Goal: Information Seeking & Learning: Understand process/instructions

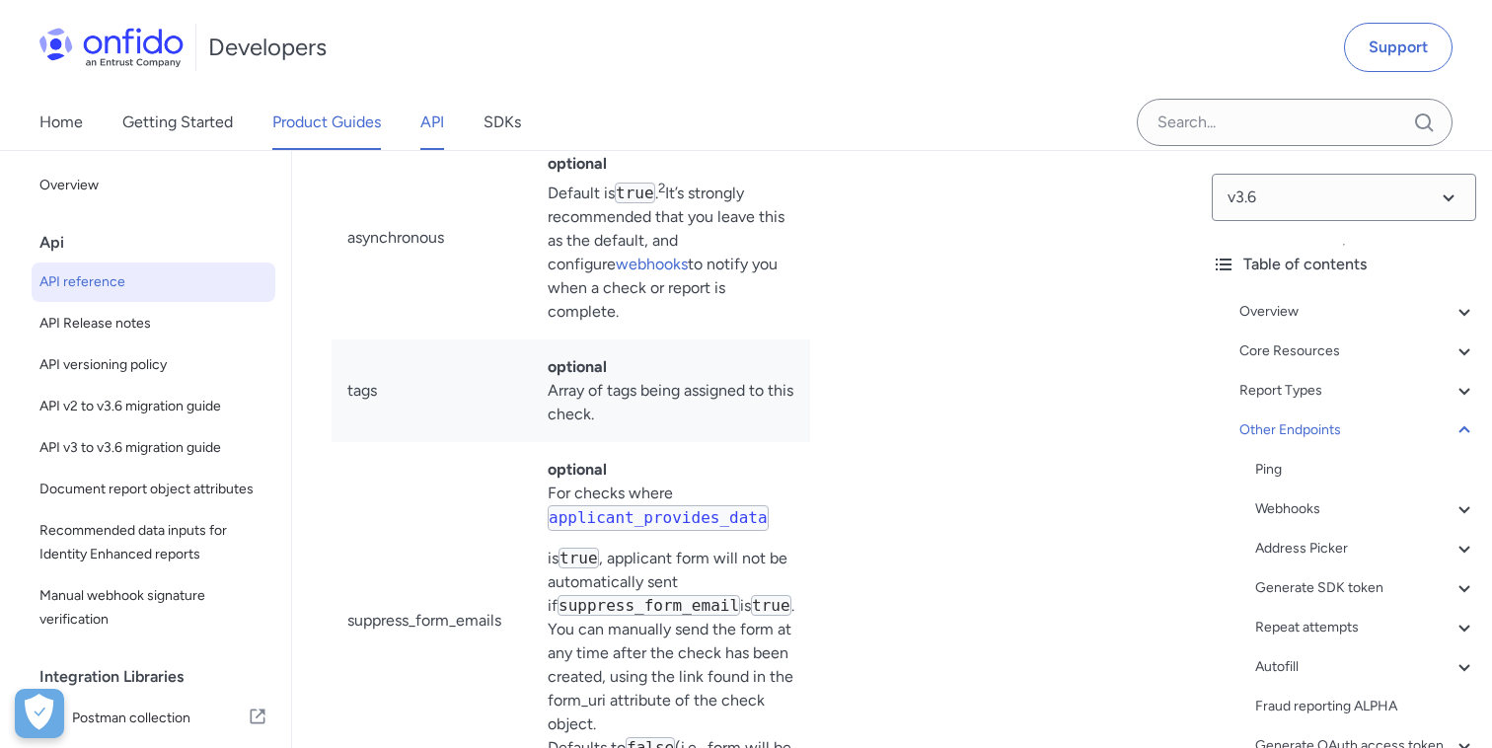
scroll to position [223, 0]
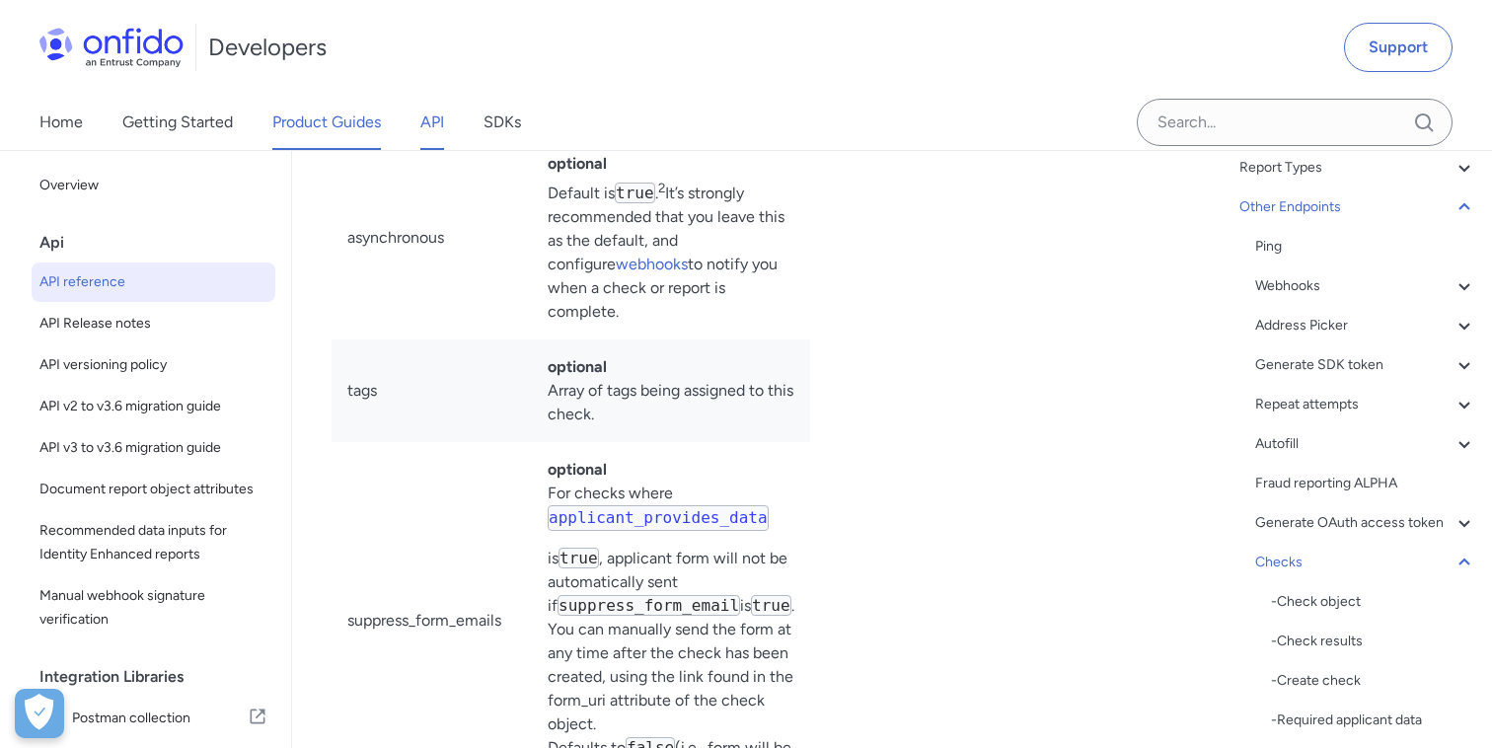
click at [312, 124] on link "Product Guides" at bounding box center [326, 122] width 109 height 55
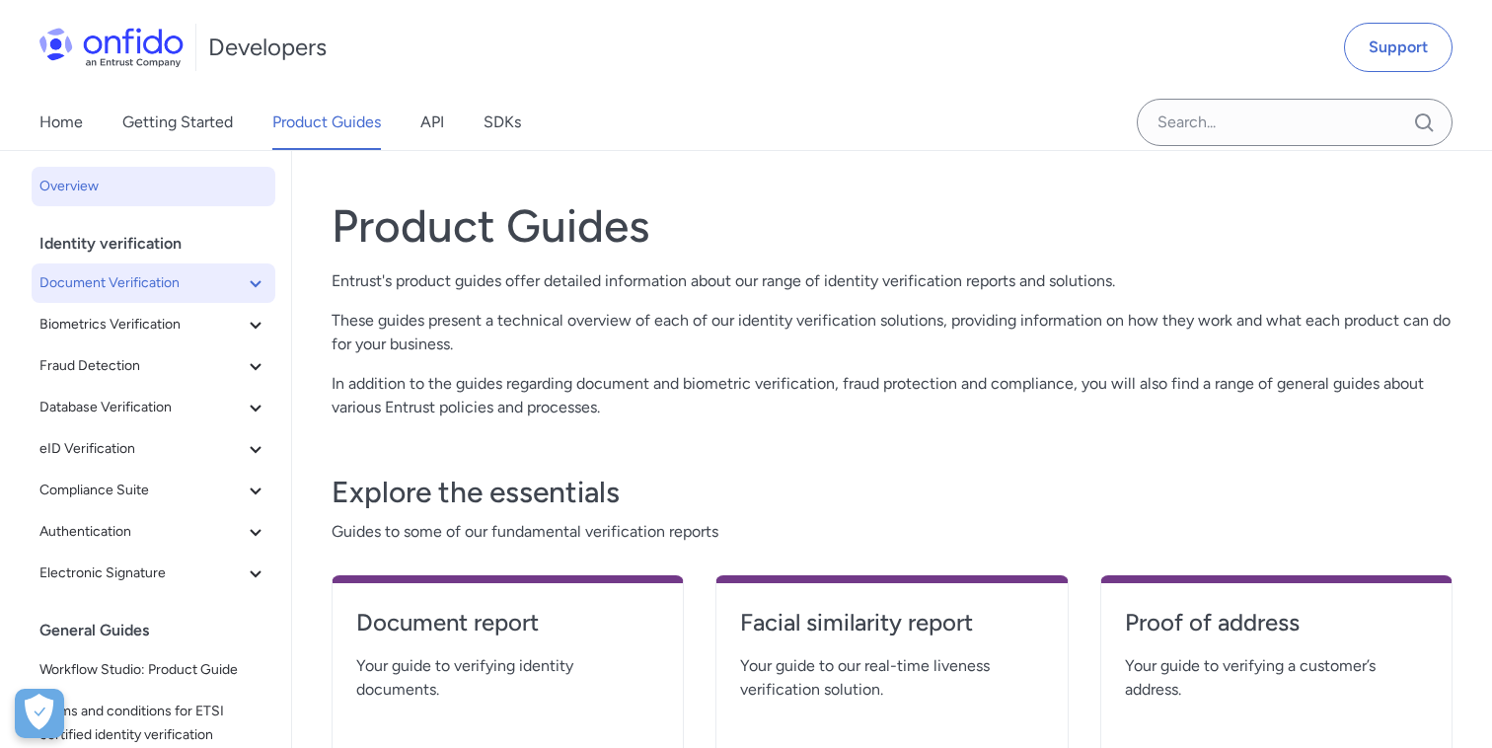
click at [252, 288] on icon at bounding box center [256, 283] width 24 height 24
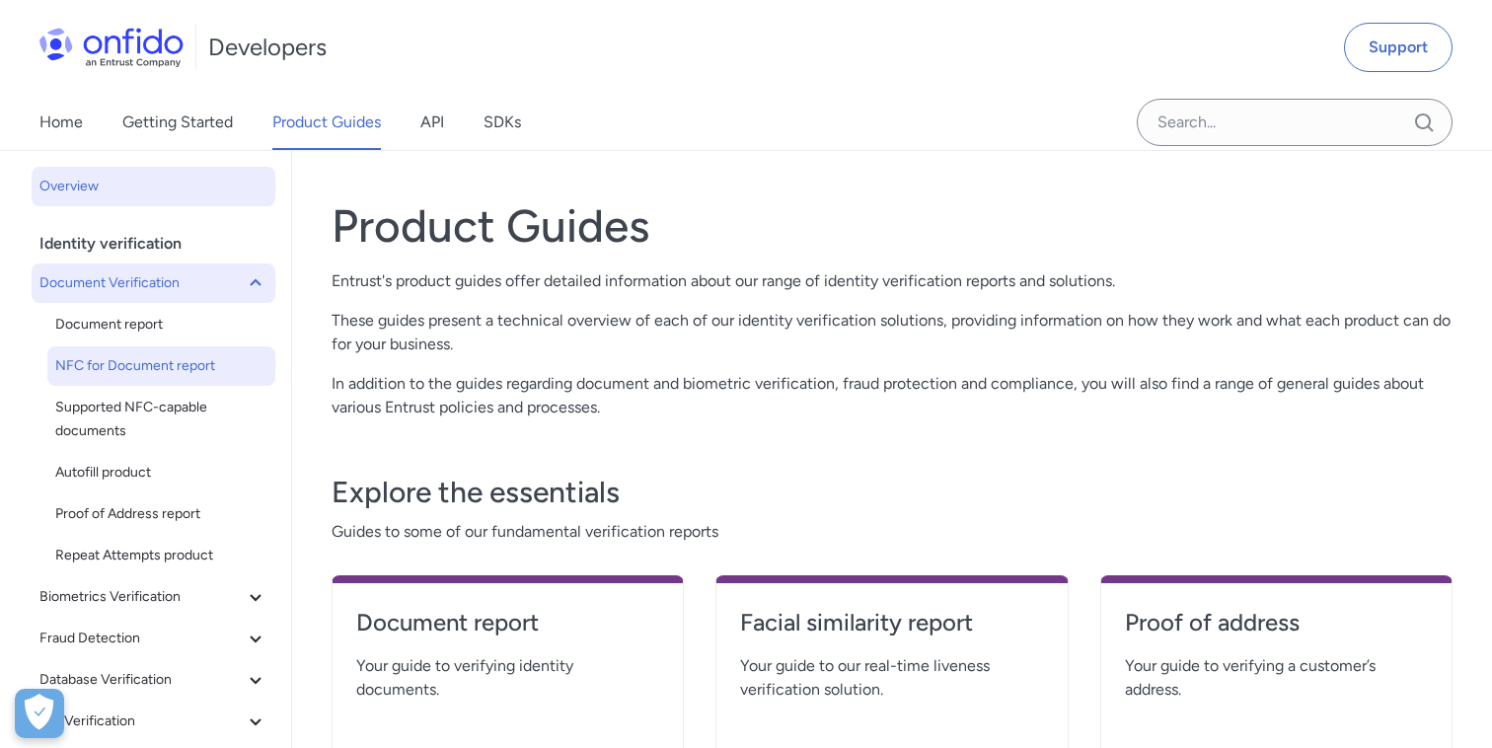
click at [159, 360] on span "NFC for Document report" at bounding box center [161, 366] width 212 height 24
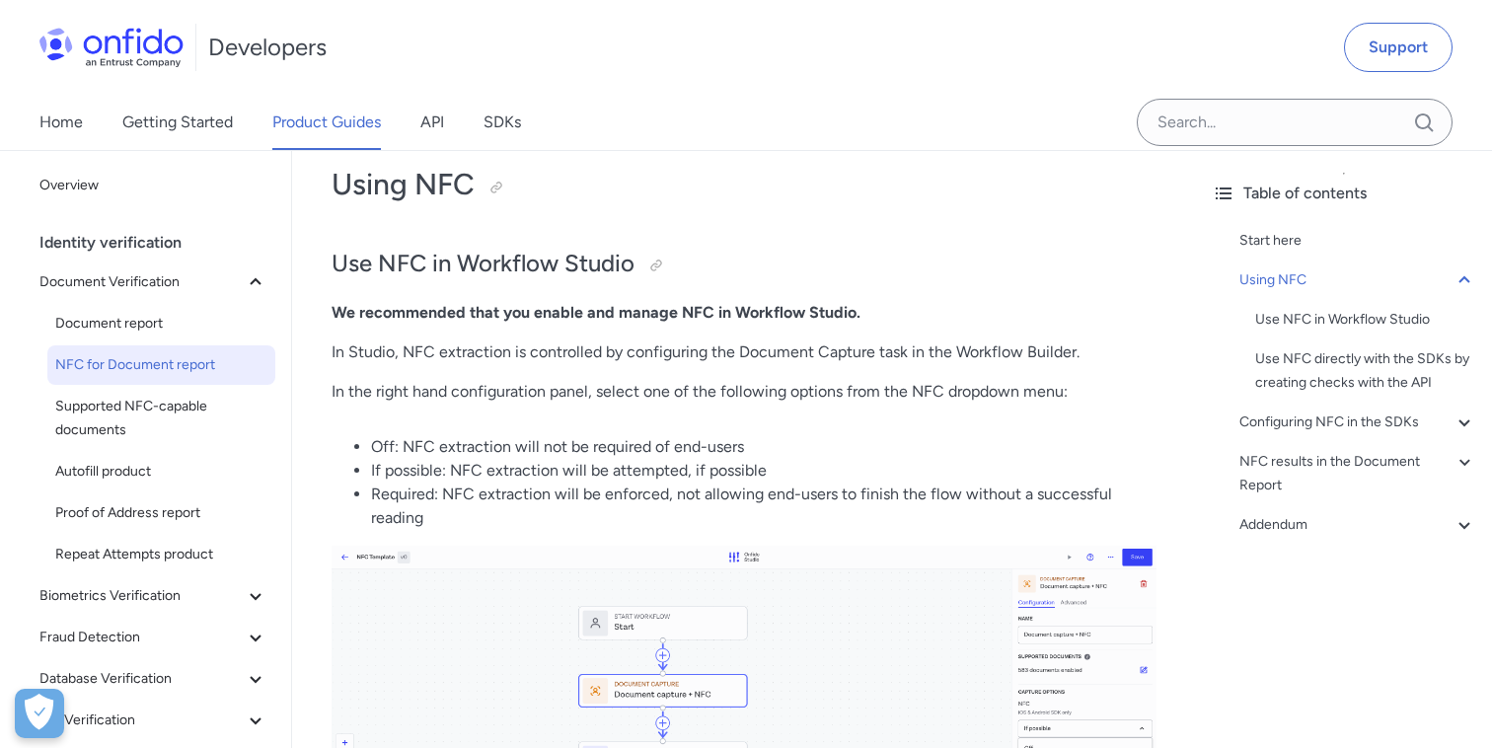
scroll to position [679, 0]
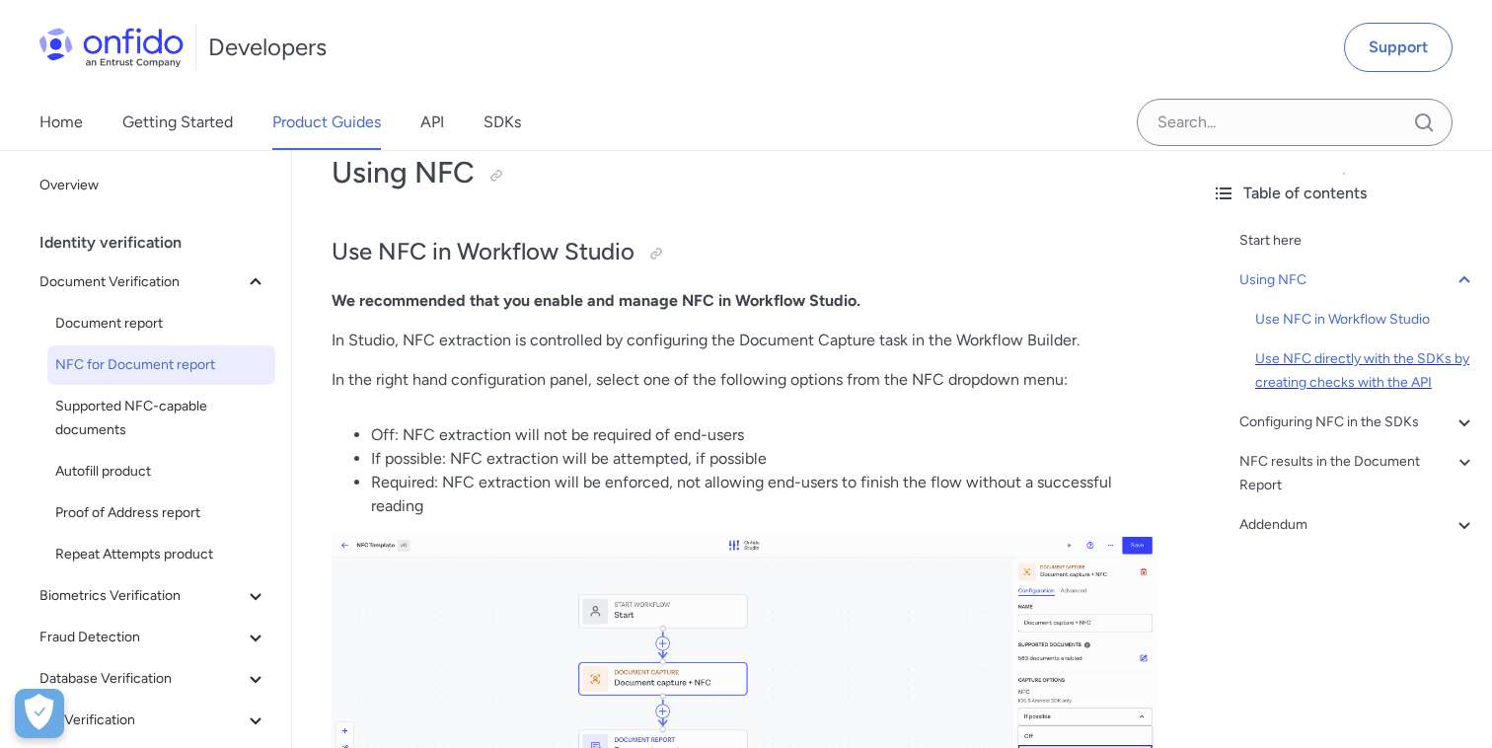
click at [1266, 376] on div "Use NFC directly with the SDKs by creating checks with the API" at bounding box center [1365, 370] width 221 height 47
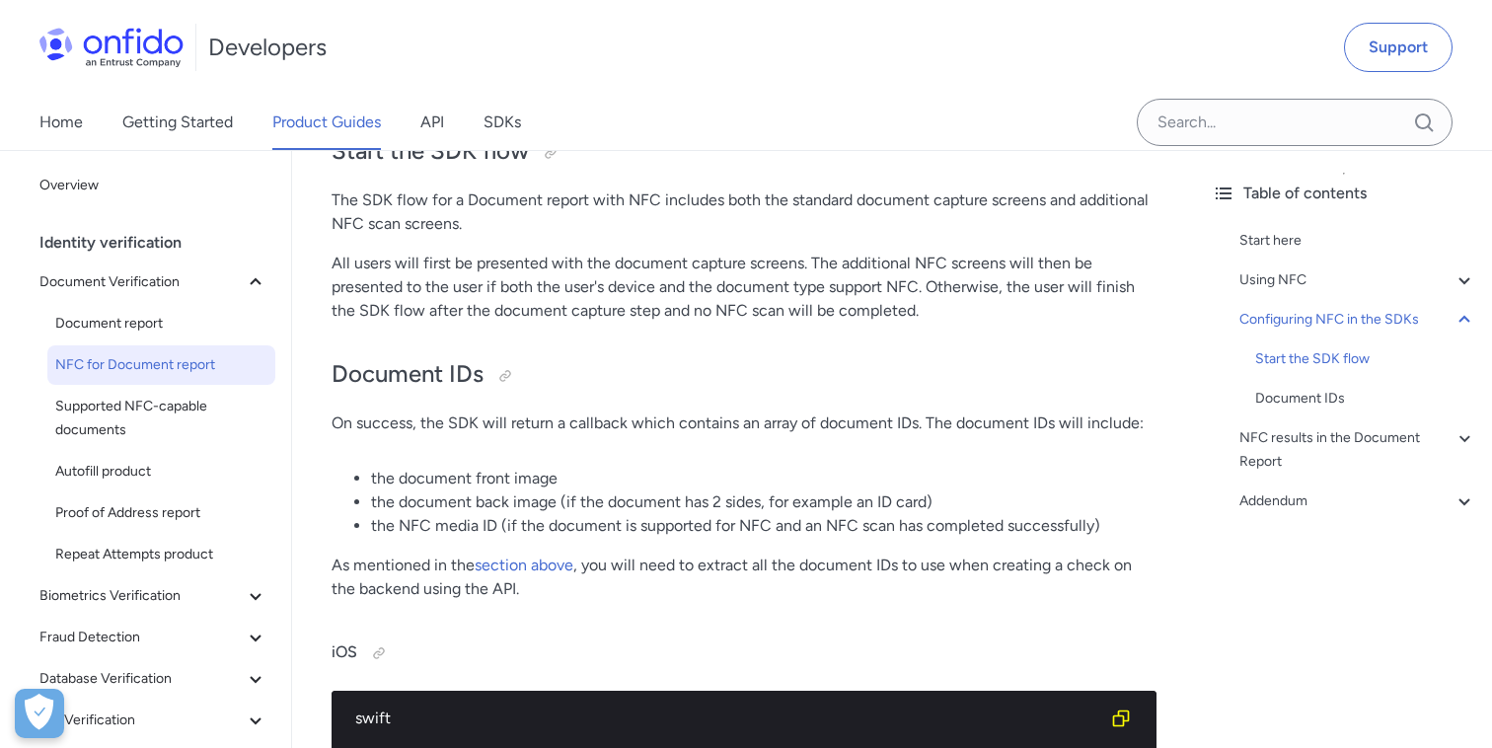
scroll to position [3621, 0]
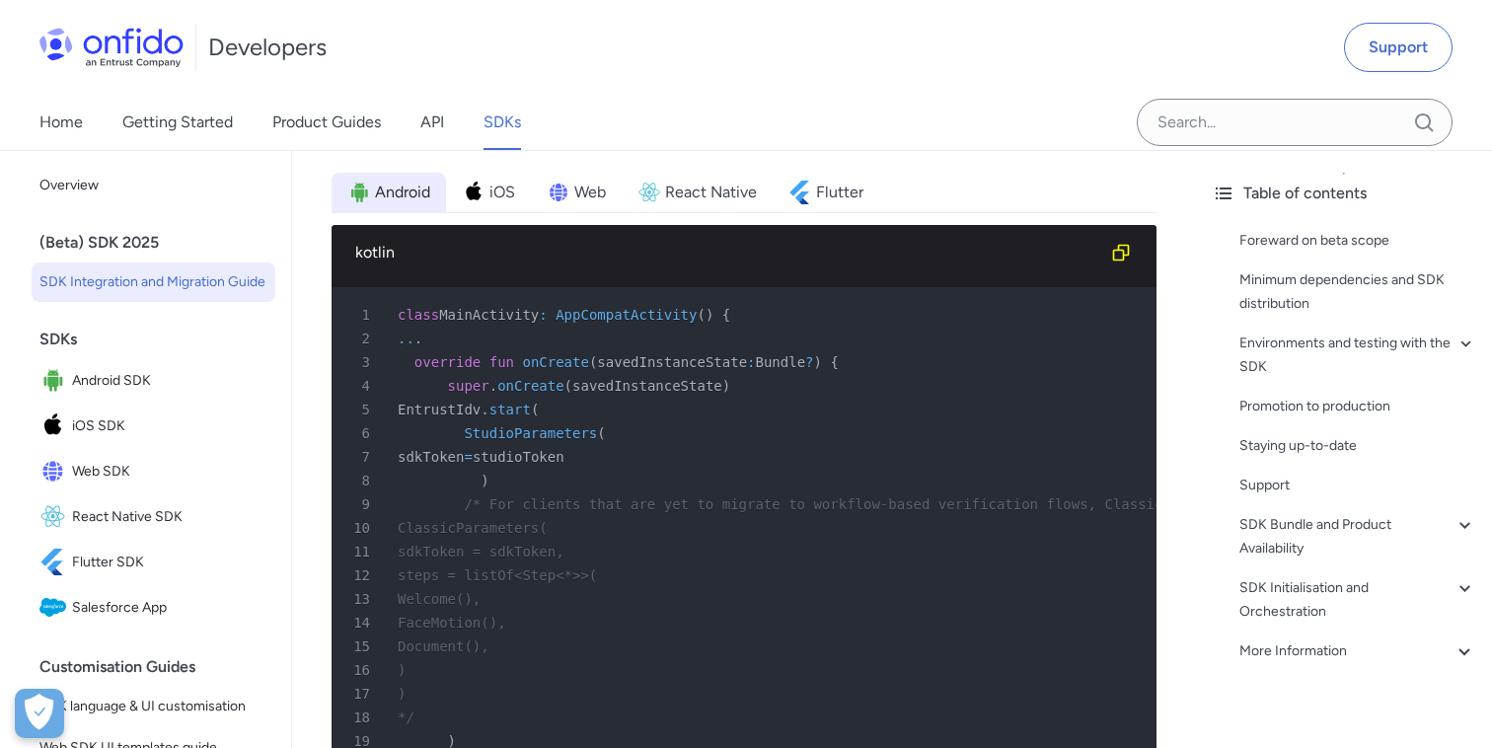
scroll to position [8514, 0]
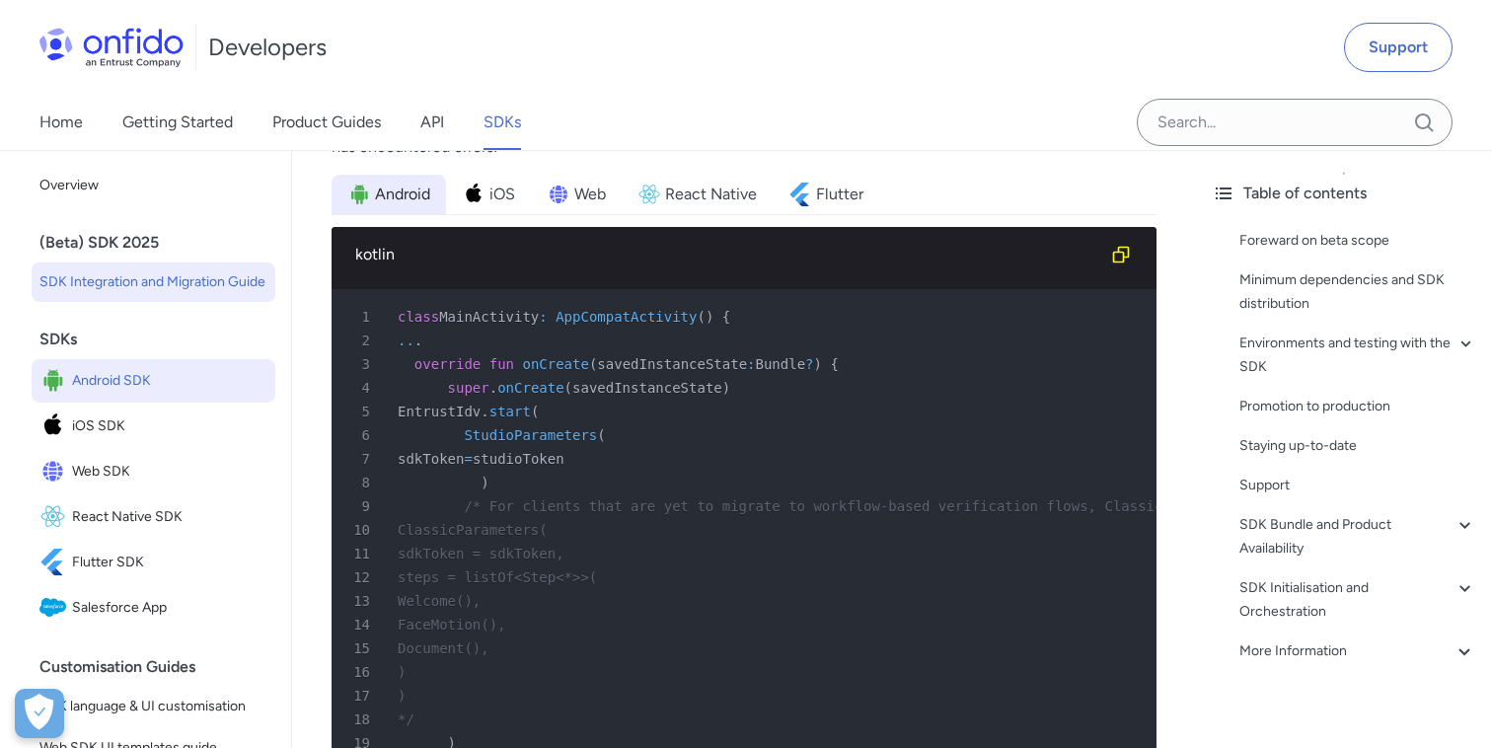
click at [101, 375] on span "Android SDK" at bounding box center [169, 381] width 195 height 28
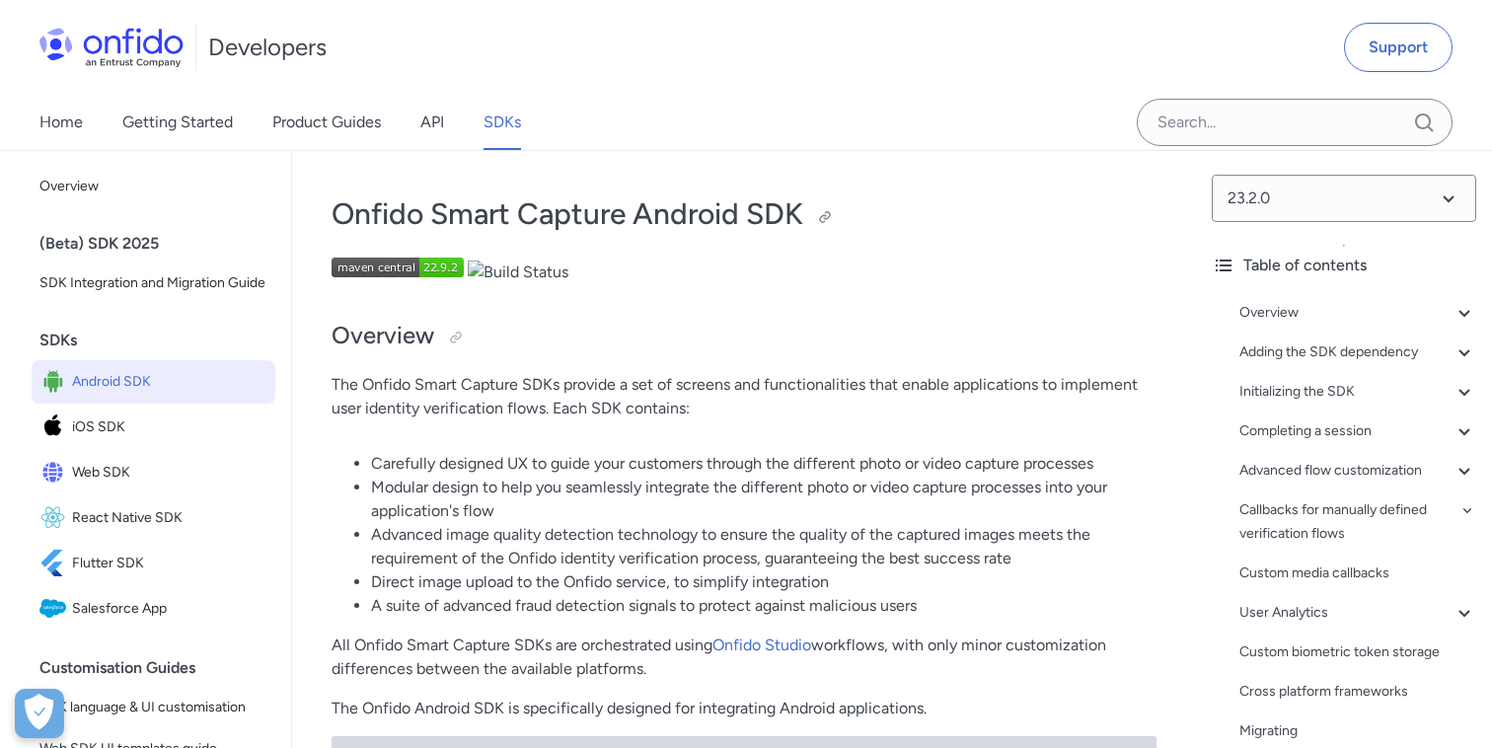
scroll to position [881, 0]
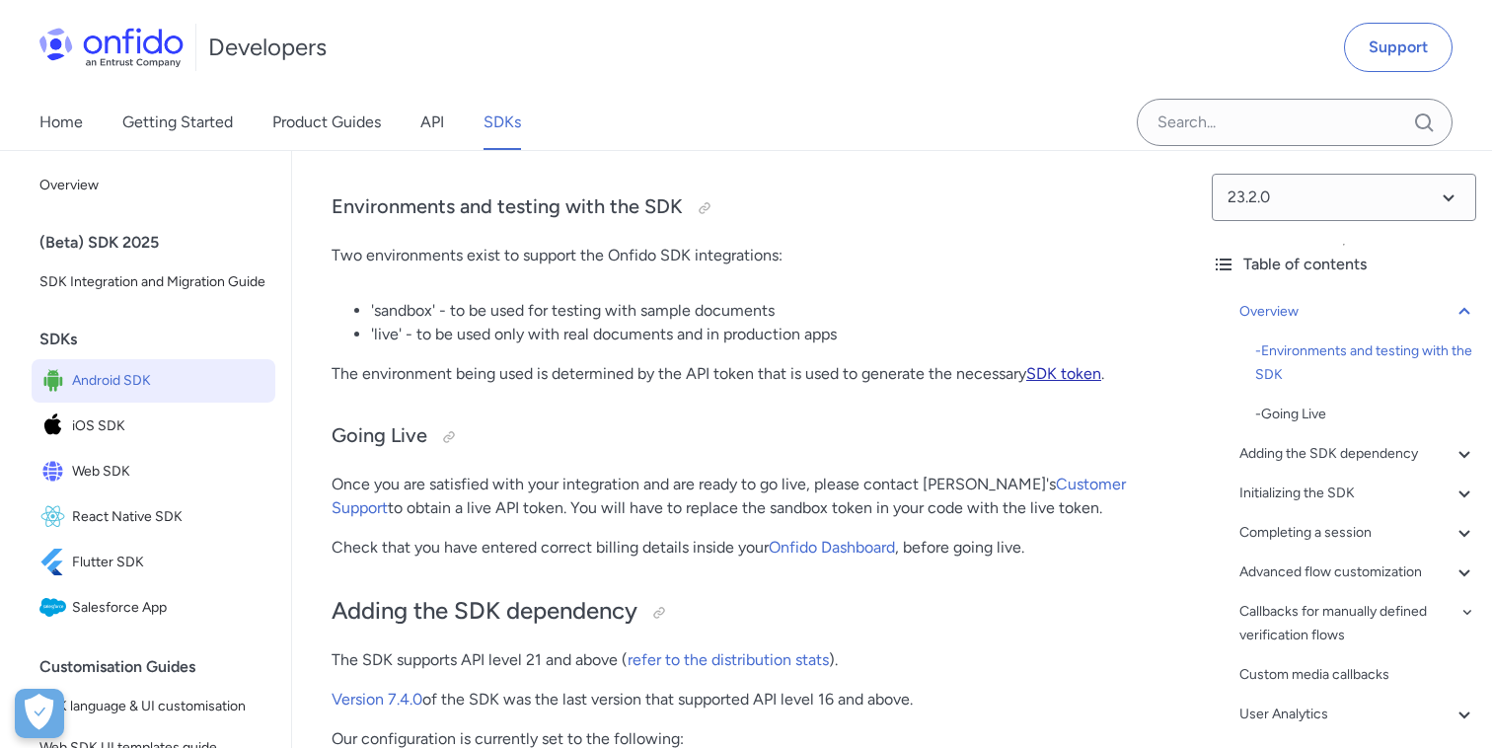
click at [1045, 376] on link "SDK token" at bounding box center [1063, 373] width 75 height 19
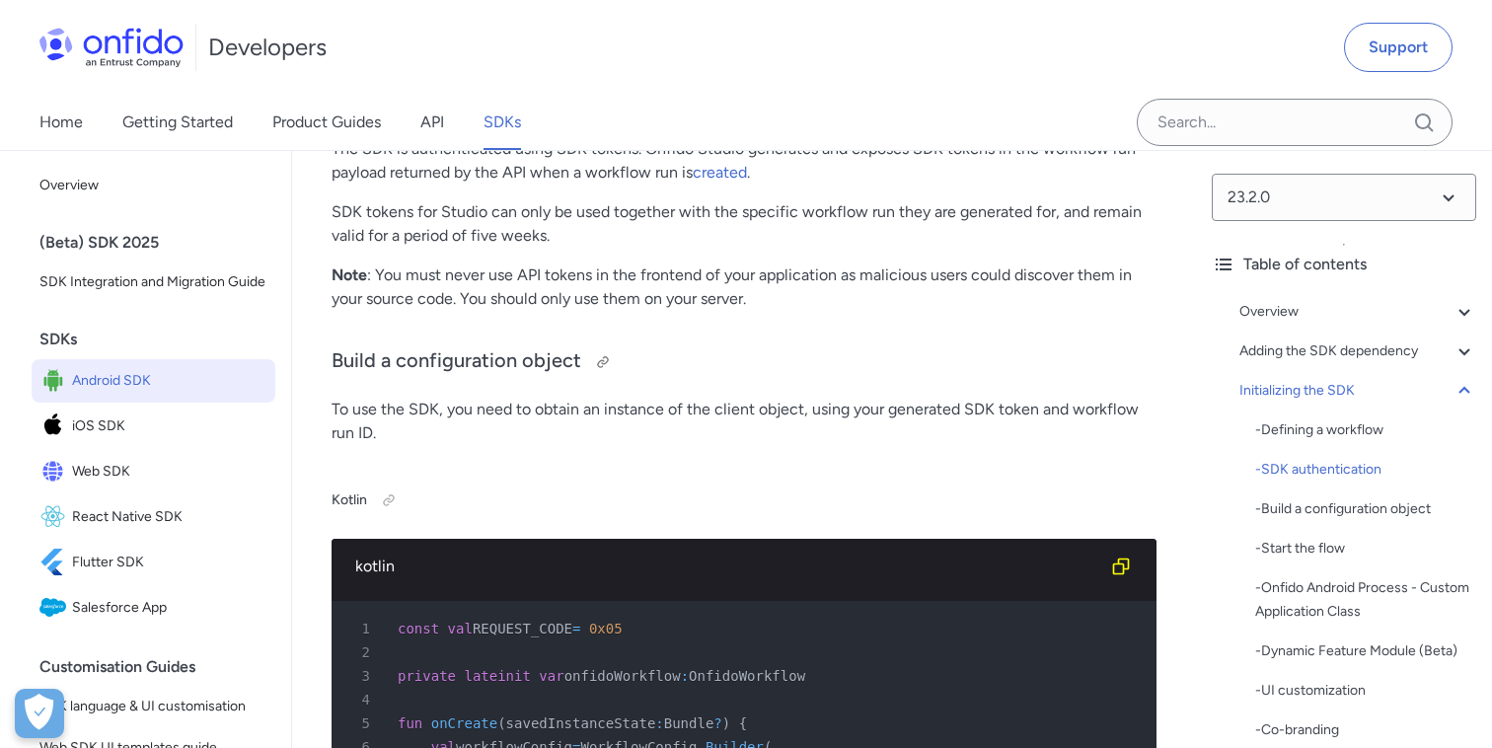
scroll to position [5659, 0]
